Goal: Information Seeking & Learning: Learn about a topic

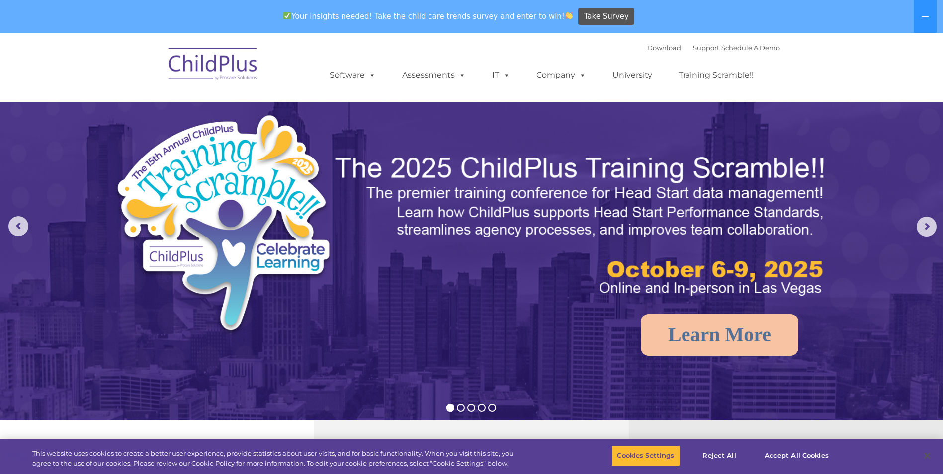
select select "MEDIUM"
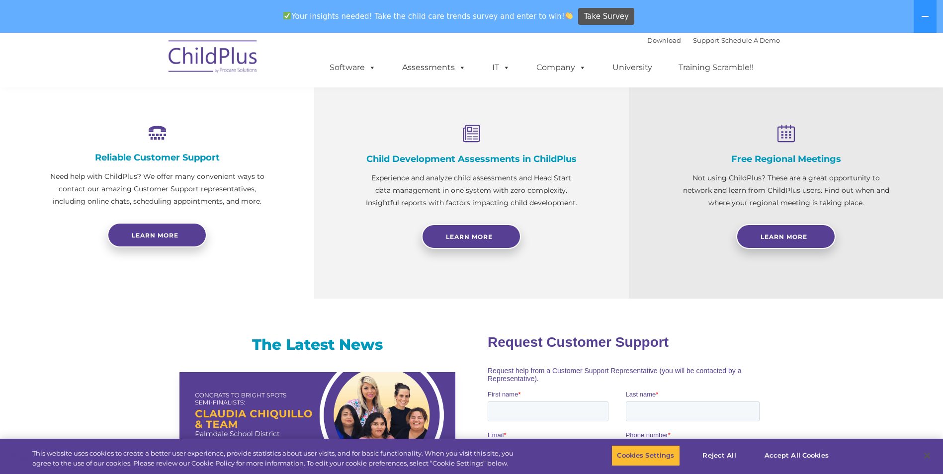
scroll to position [358, 0]
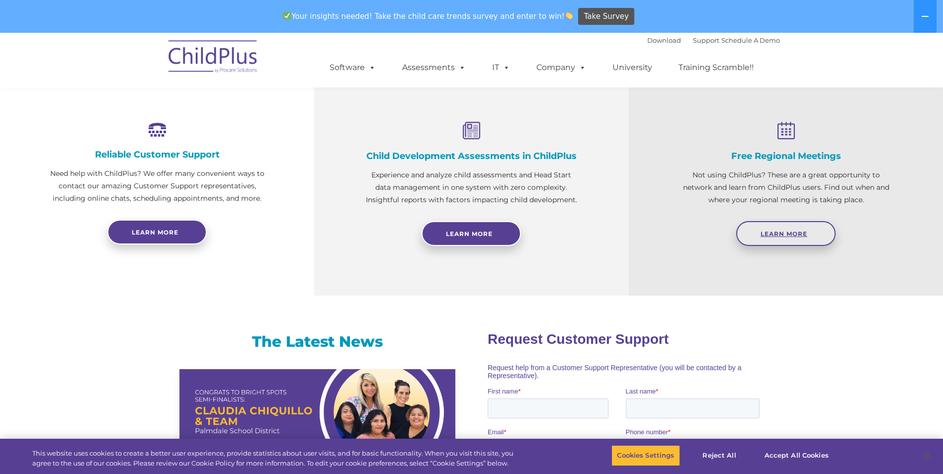
click at [775, 234] on span "Learn More" at bounding box center [783, 233] width 47 height 7
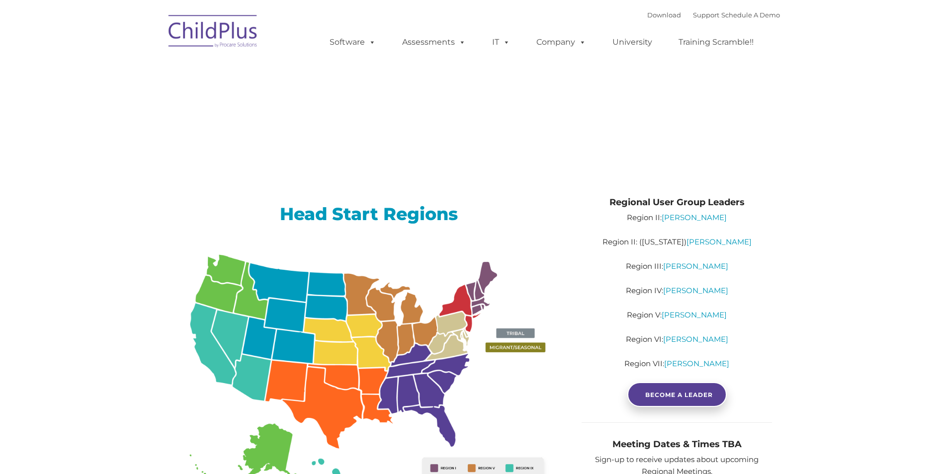
type input ""
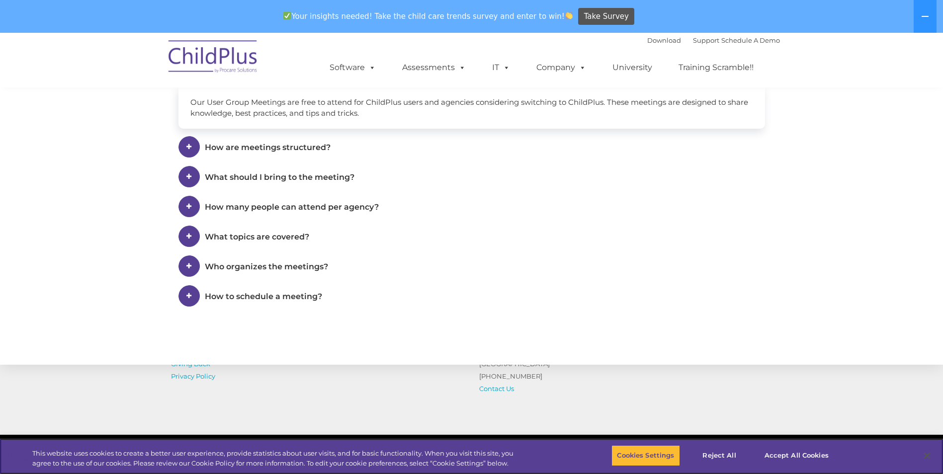
scroll to position [596, 0]
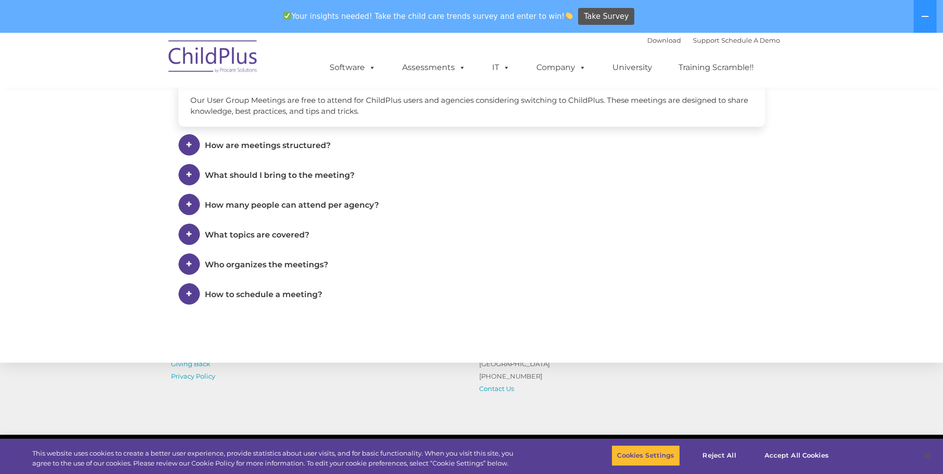
click at [260, 232] on span "What topics are covered?" at bounding box center [257, 234] width 104 height 9
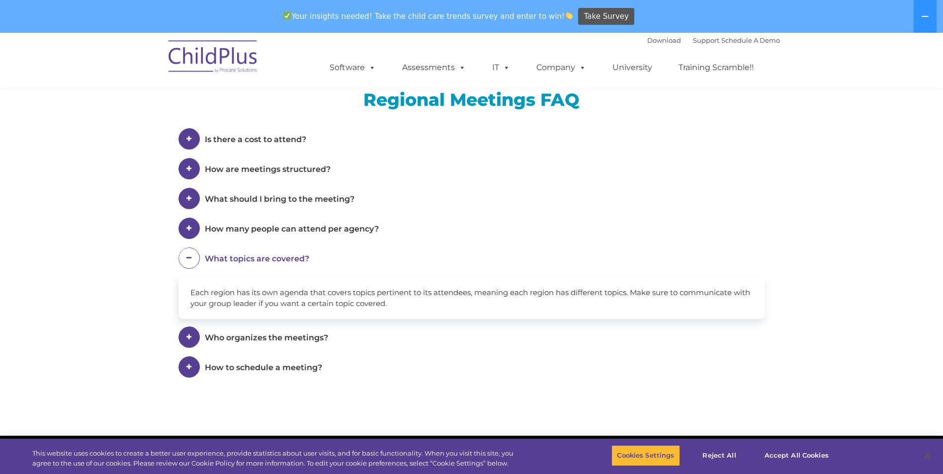
scroll to position [525, 0]
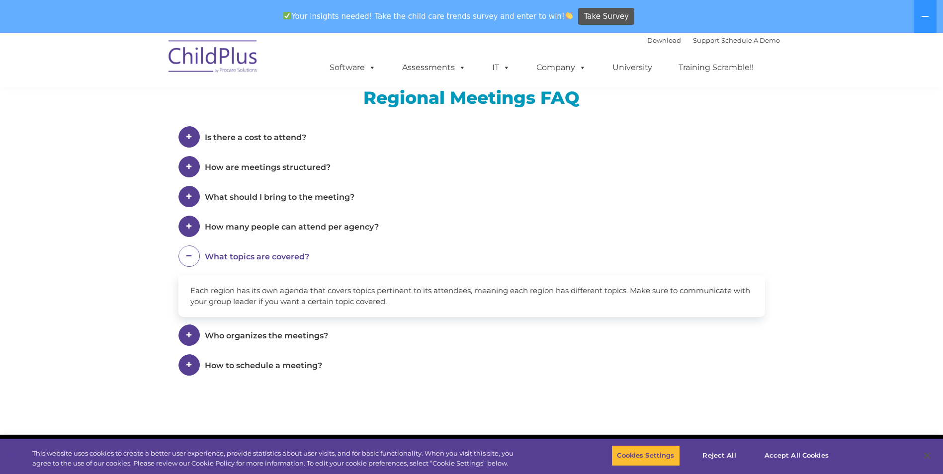
click at [290, 338] on span "Who organizes the meetings?" at bounding box center [266, 335] width 123 height 9
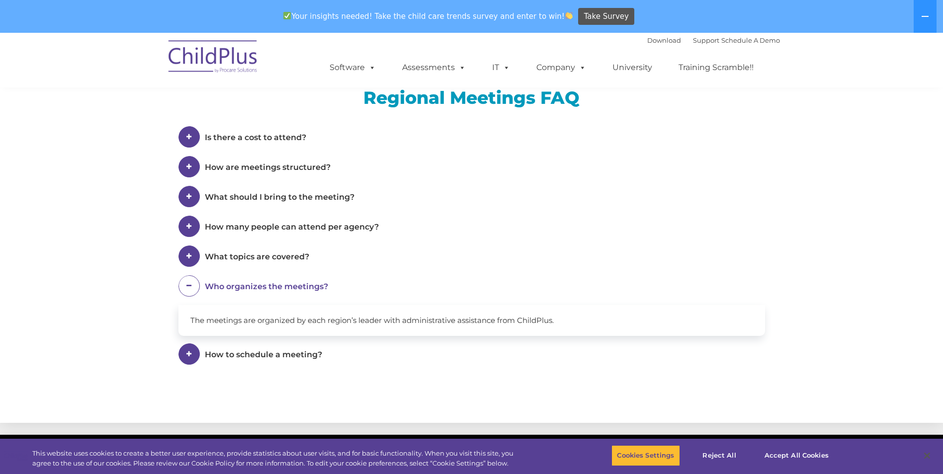
click at [250, 255] on span "What topics are covered?" at bounding box center [257, 256] width 104 height 9
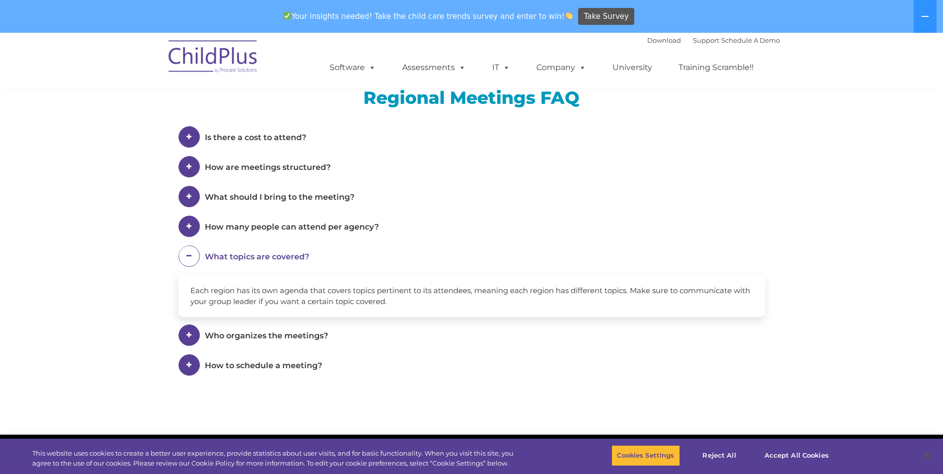
click at [283, 226] on span "How many people can attend per agency?" at bounding box center [292, 226] width 174 height 9
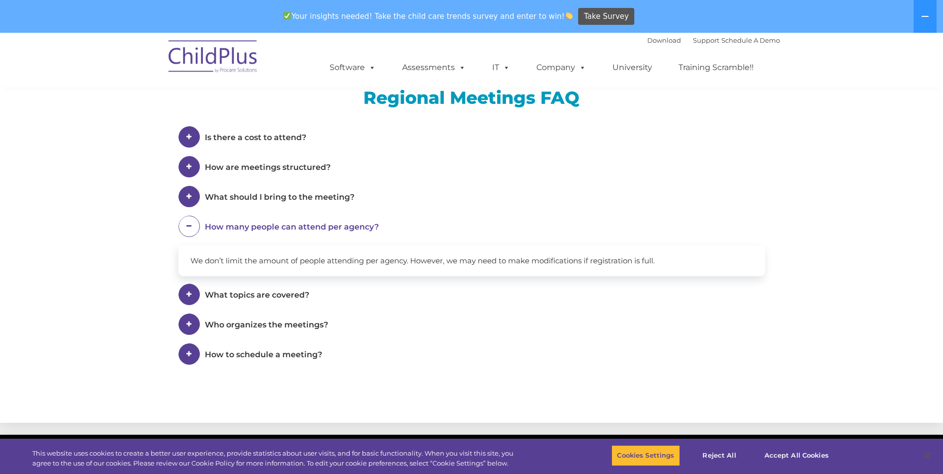
click at [229, 198] on span "What should I bring to the meeting?" at bounding box center [280, 196] width 150 height 9
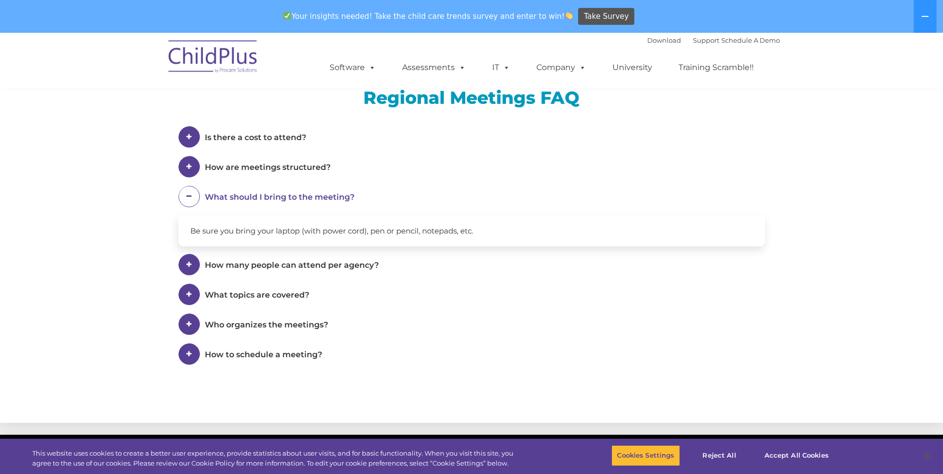
click at [246, 168] on span "How are meetings structured?" at bounding box center [268, 166] width 126 height 9
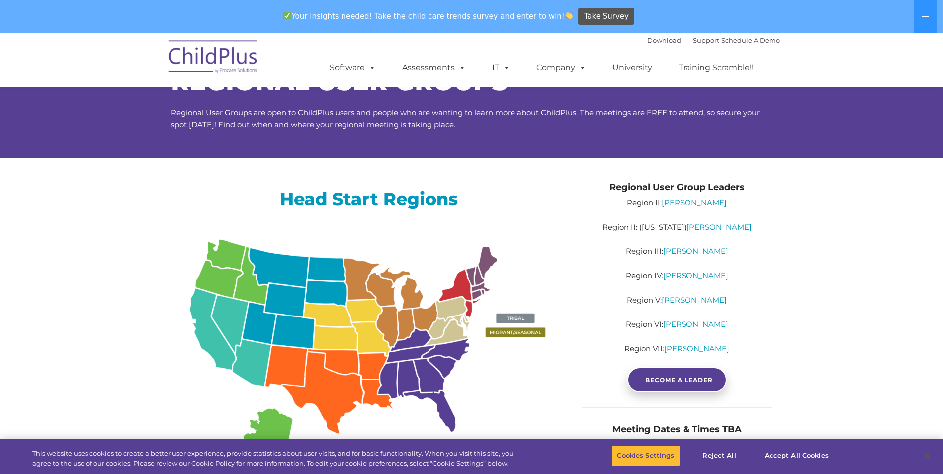
scroll to position [0, 0]
